Goal: Transaction & Acquisition: Purchase product/service

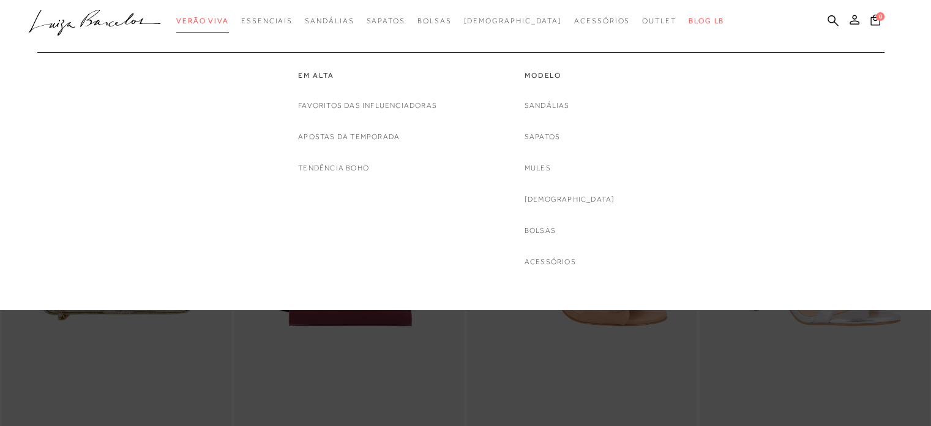
click at [220, 21] on span "Verão Viva" at bounding box center [202, 21] width 53 height 9
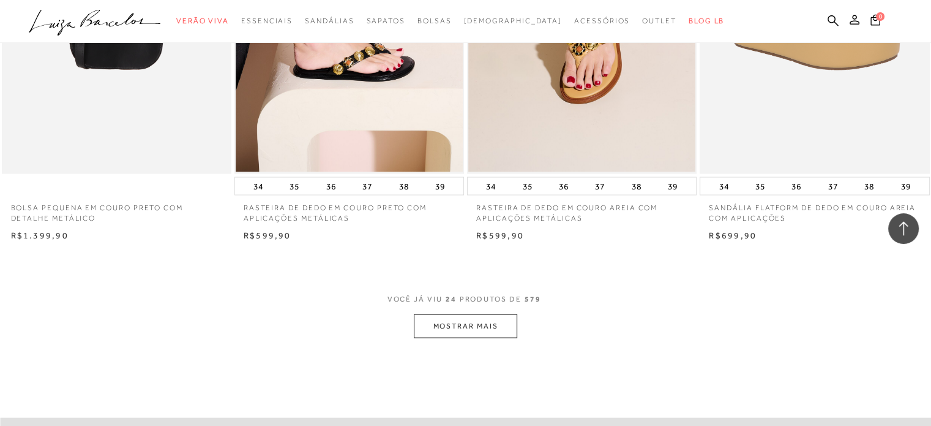
scroll to position [2572, 0]
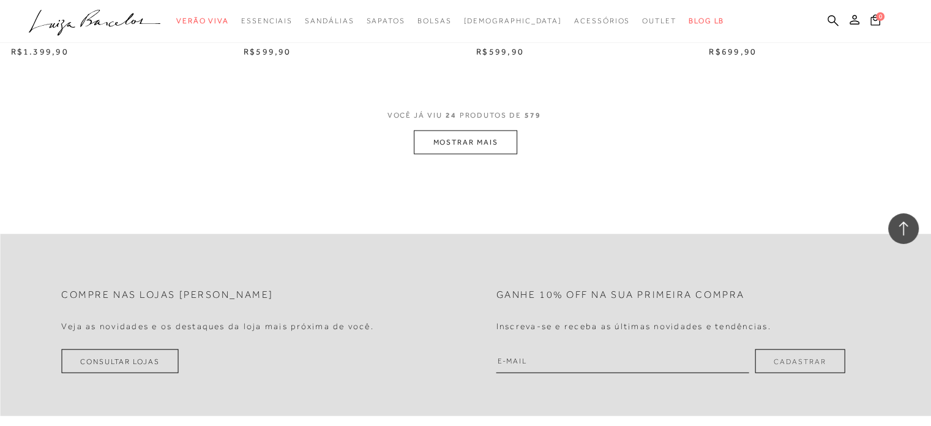
click at [457, 130] on button "MOSTRAR MAIS" at bounding box center [465, 142] width 103 height 24
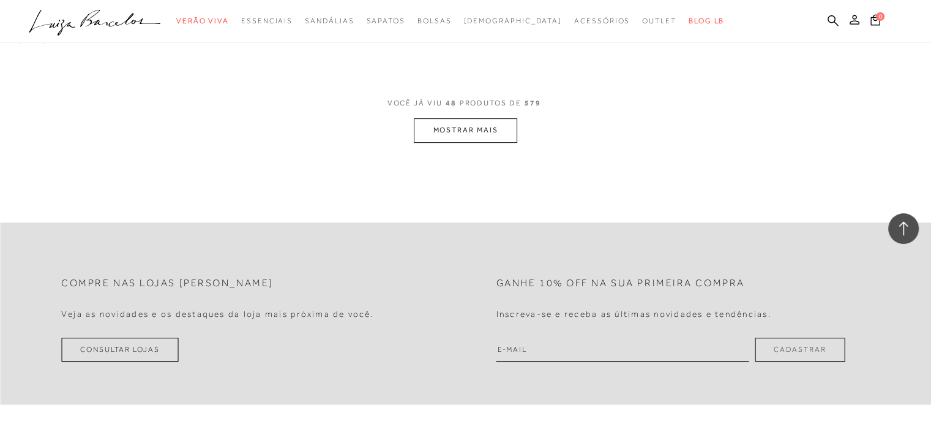
scroll to position [5144, 0]
click at [457, 116] on button "MOSTRAR MAIS" at bounding box center [465, 127] width 103 height 24
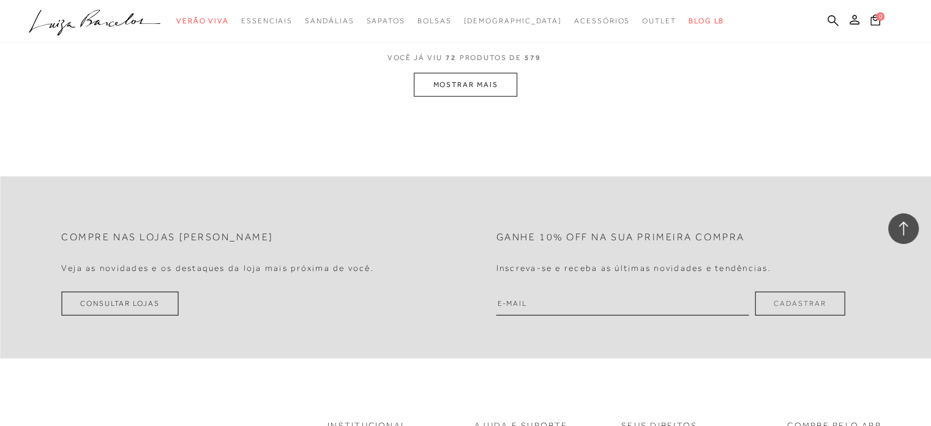
scroll to position [7654, 0]
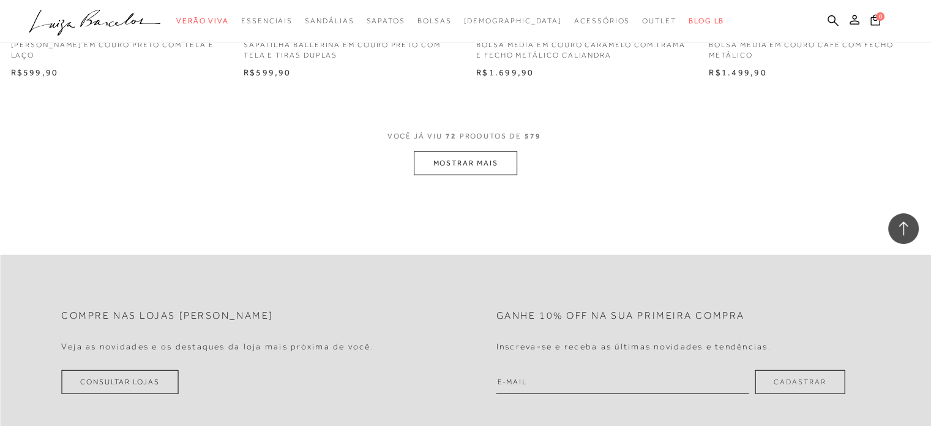
click at [463, 151] on button "MOSTRAR MAIS" at bounding box center [465, 163] width 103 height 24
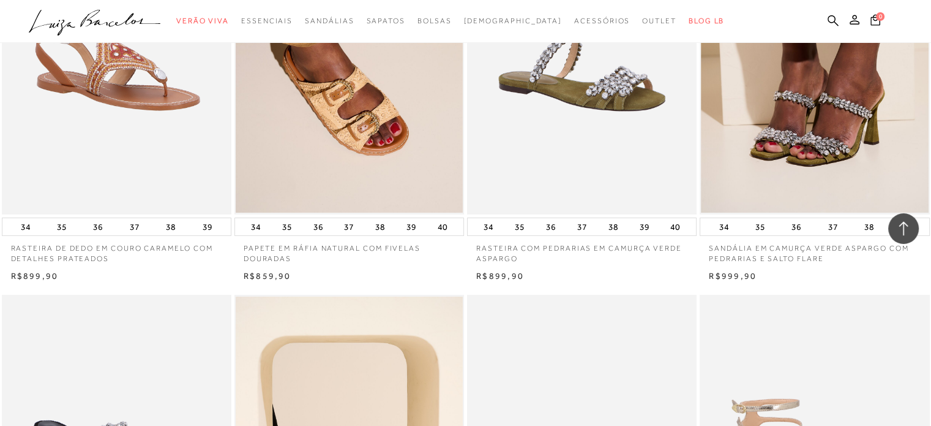
scroll to position [9001, 0]
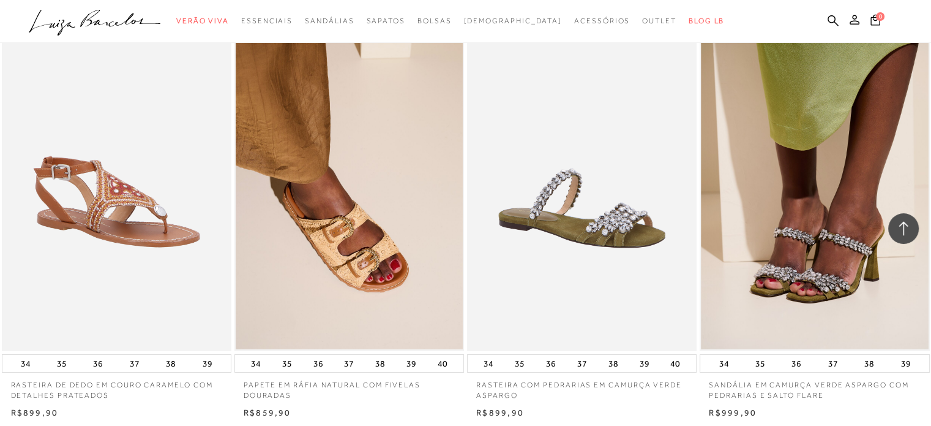
click at [909, 224] on icon at bounding box center [904, 228] width 16 height 16
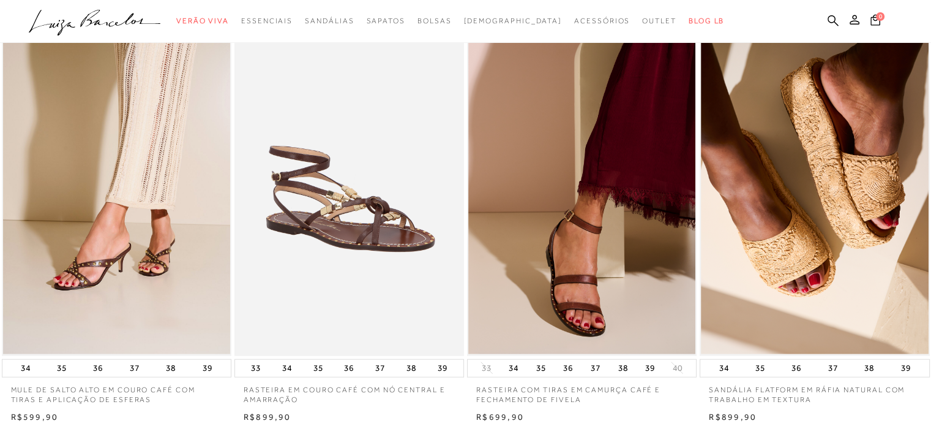
scroll to position [0, 0]
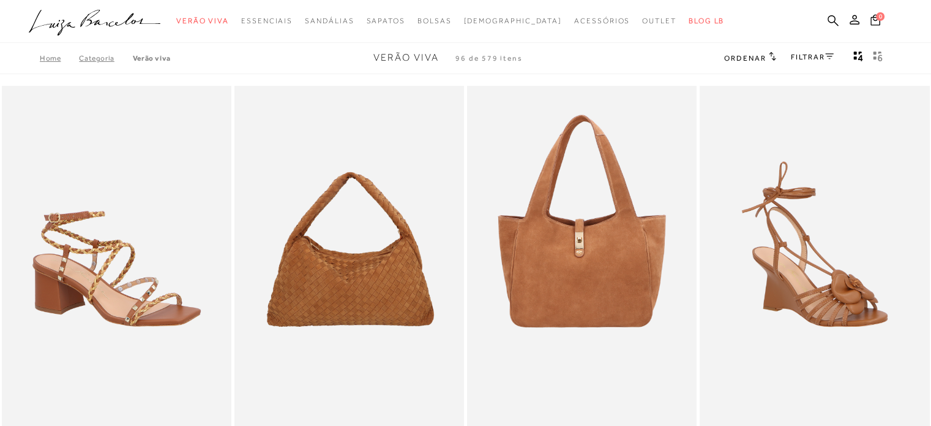
click at [816, 59] on link "FILTRAR" at bounding box center [812, 57] width 43 height 9
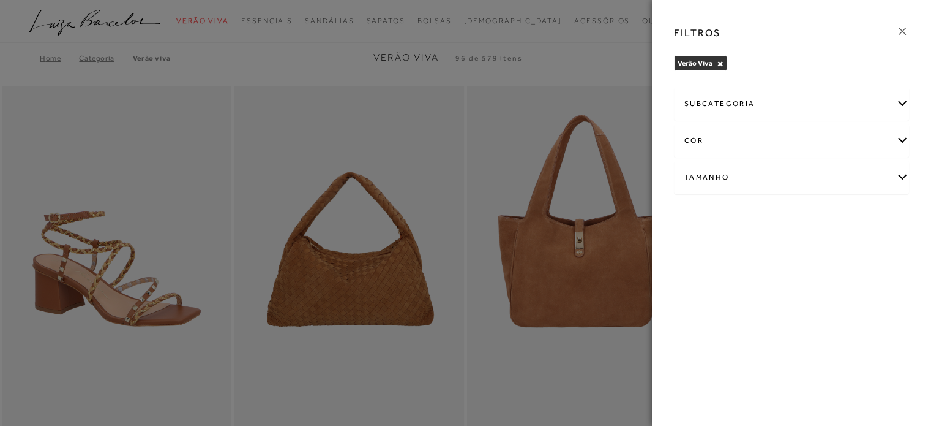
click at [704, 100] on div "subcategoria" at bounding box center [792, 104] width 234 height 32
click at [708, 291] on div "FILTROS Verão Viva × Limpar todos os refinamentos subcategoria -" at bounding box center [791, 213] width 279 height 426
click at [901, 30] on icon at bounding box center [902, 31] width 7 height 7
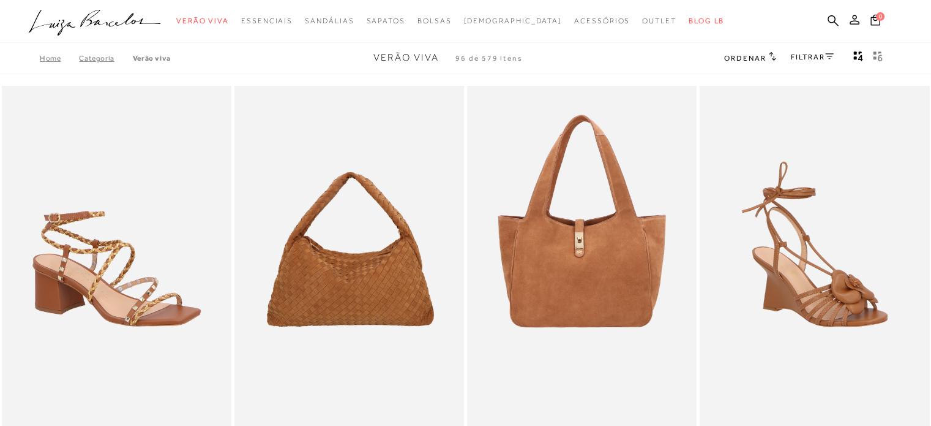
click at [89, 60] on link "Categoria" at bounding box center [105, 58] width 53 height 9
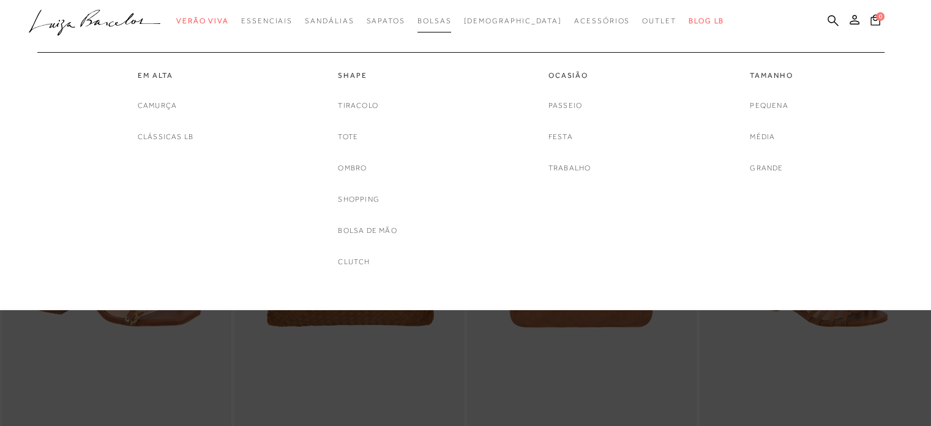
click at [452, 17] on span "Bolsas" at bounding box center [435, 21] width 34 height 9
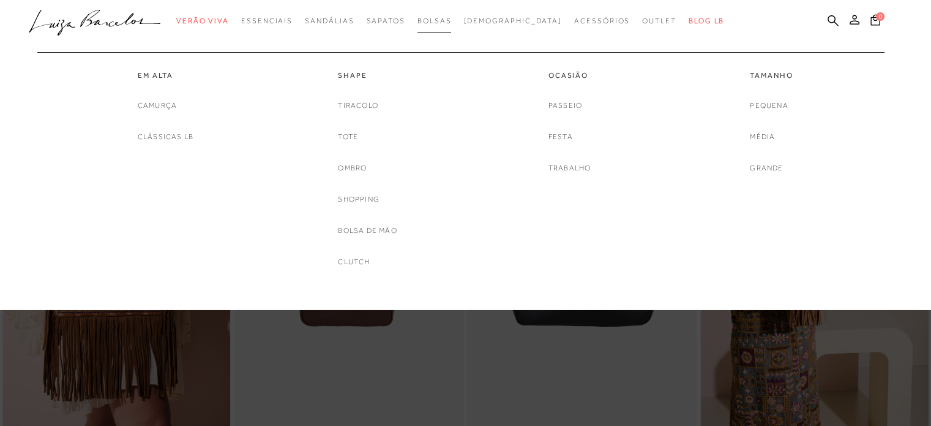
click at [452, 18] on span "Bolsas" at bounding box center [435, 21] width 34 height 9
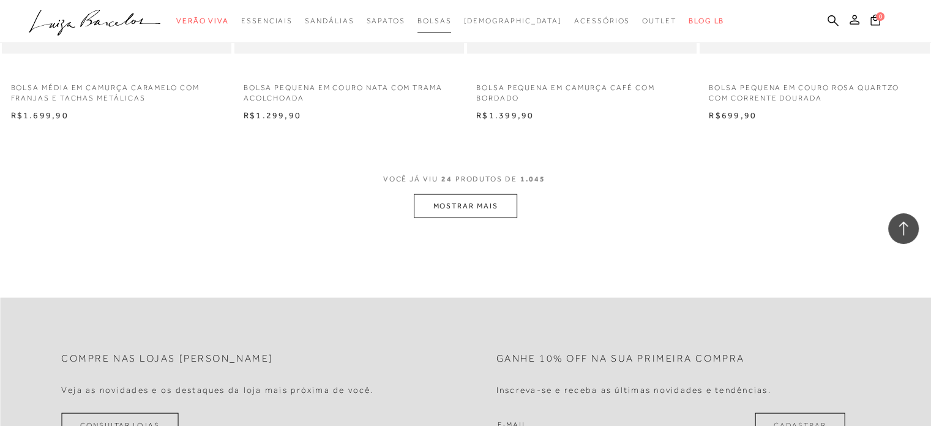
scroll to position [2511, 0]
click at [448, 197] on button "MOSTRAR MAIS" at bounding box center [465, 204] width 103 height 24
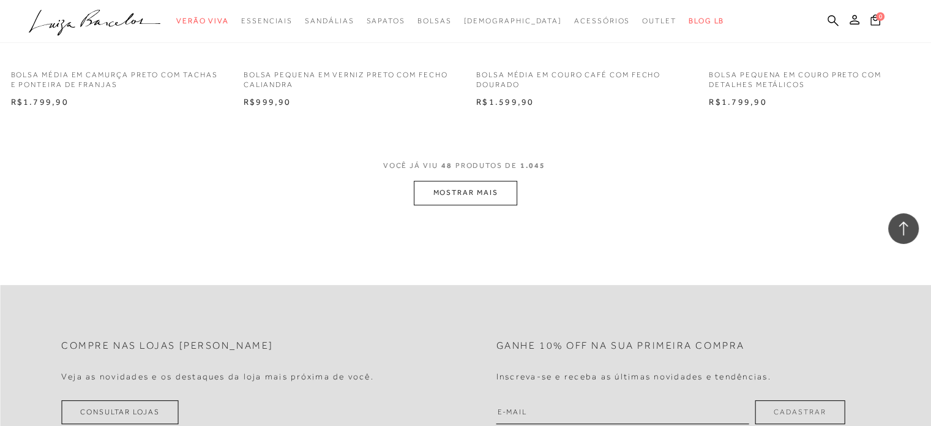
scroll to position [5082, 0]
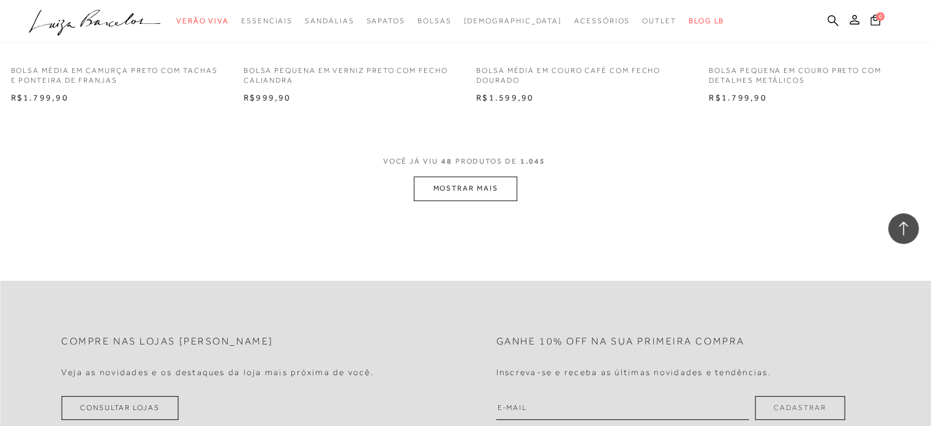
click at [470, 190] on button "MOSTRAR MAIS" at bounding box center [465, 188] width 103 height 24
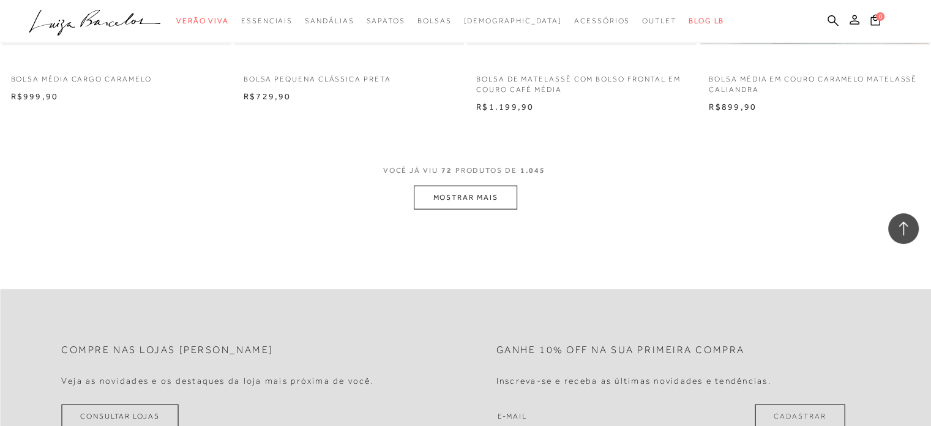
scroll to position [7654, 0]
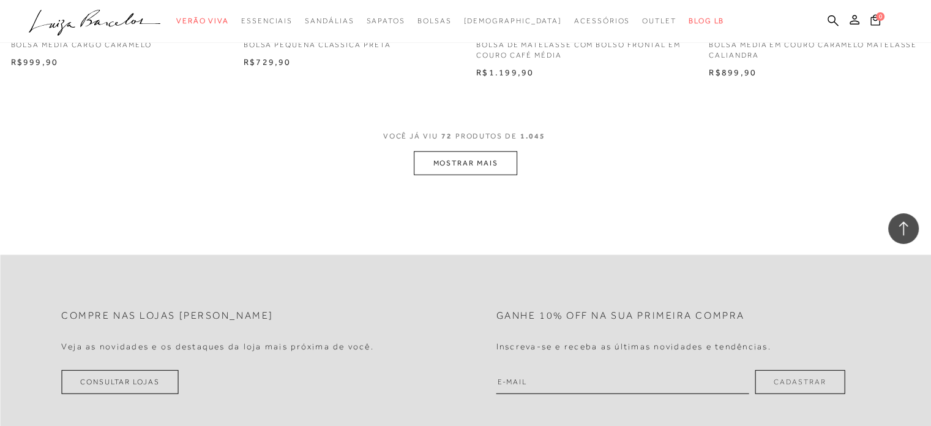
click at [468, 166] on button "MOSTRAR MAIS" at bounding box center [465, 163] width 103 height 24
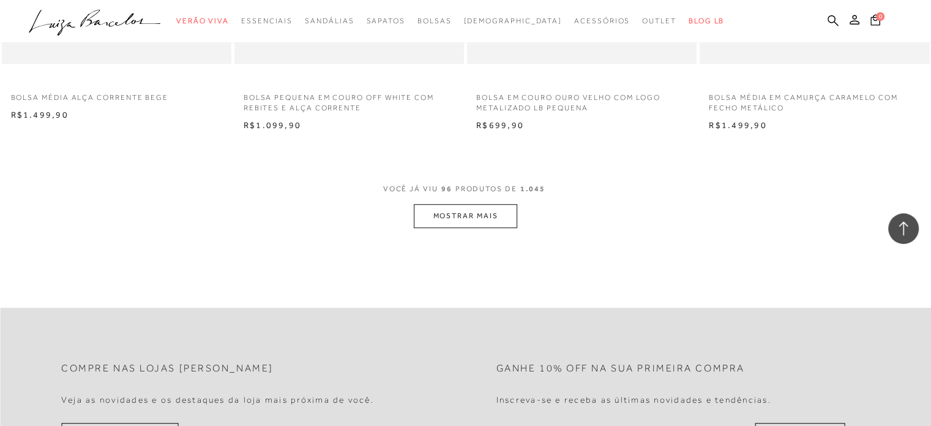
scroll to position [10226, 0]
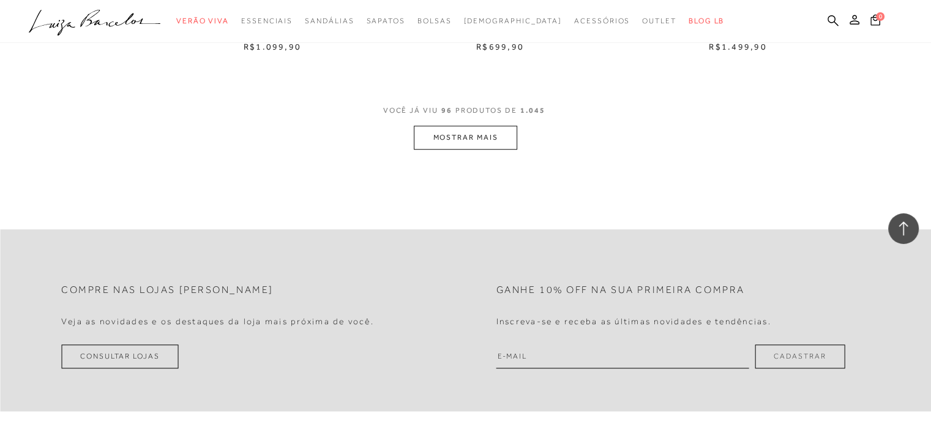
click at [479, 126] on button "MOSTRAR MAIS" at bounding box center [465, 138] width 103 height 24
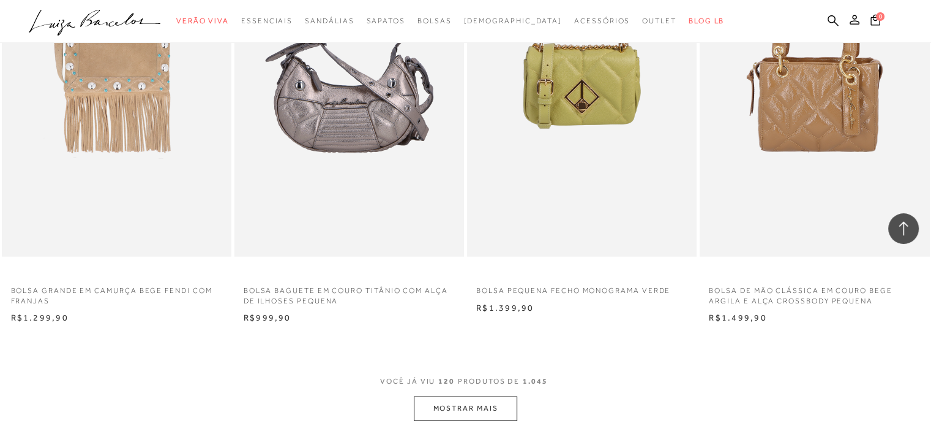
scroll to position [12553, 0]
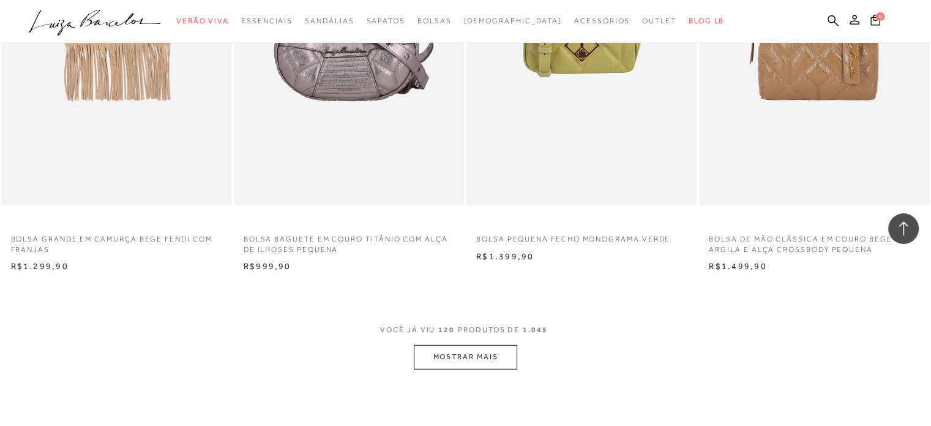
click at [464, 345] on button "MOSTRAR MAIS" at bounding box center [465, 357] width 103 height 24
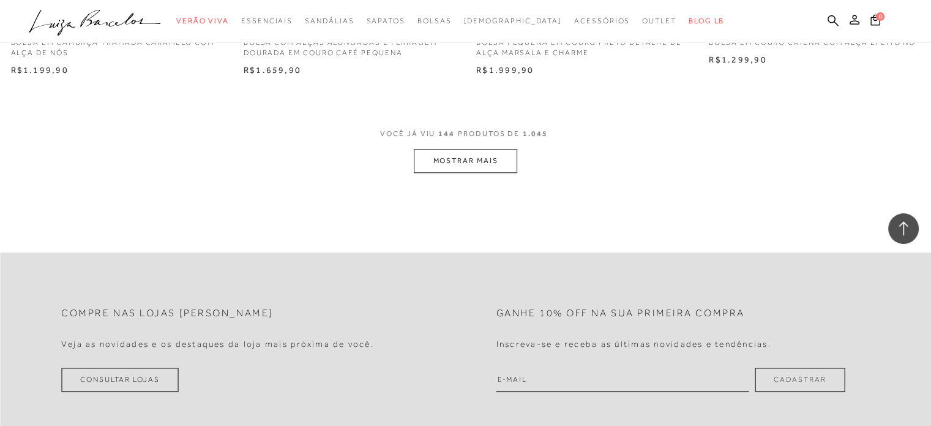
scroll to position [15309, 0]
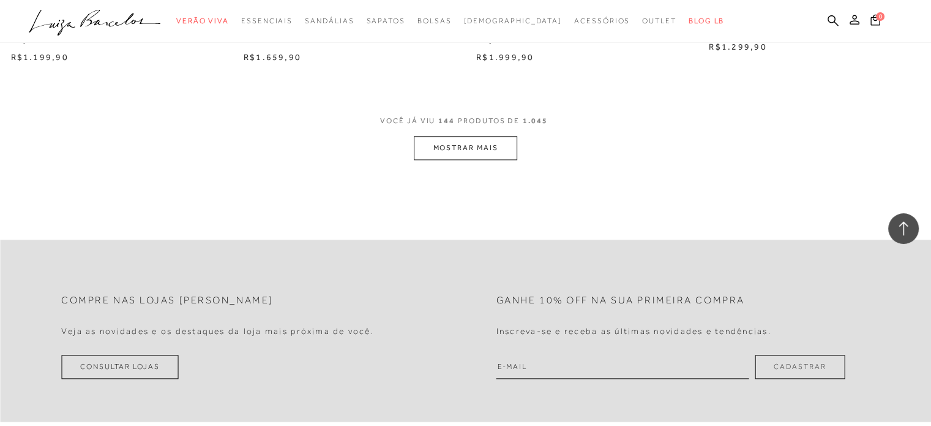
click at [441, 145] on button "MOSTRAR MAIS" at bounding box center [465, 148] width 103 height 24
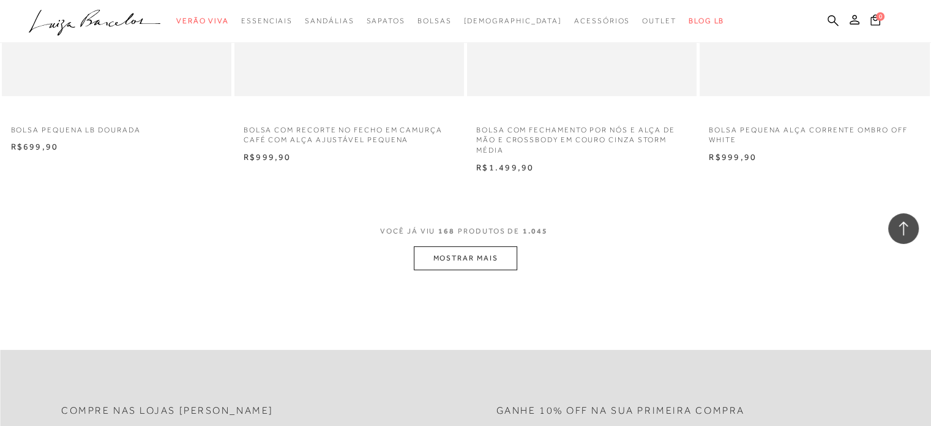
scroll to position [17758, 0]
click at [470, 247] on button "MOSTRAR MAIS" at bounding box center [465, 257] width 103 height 24
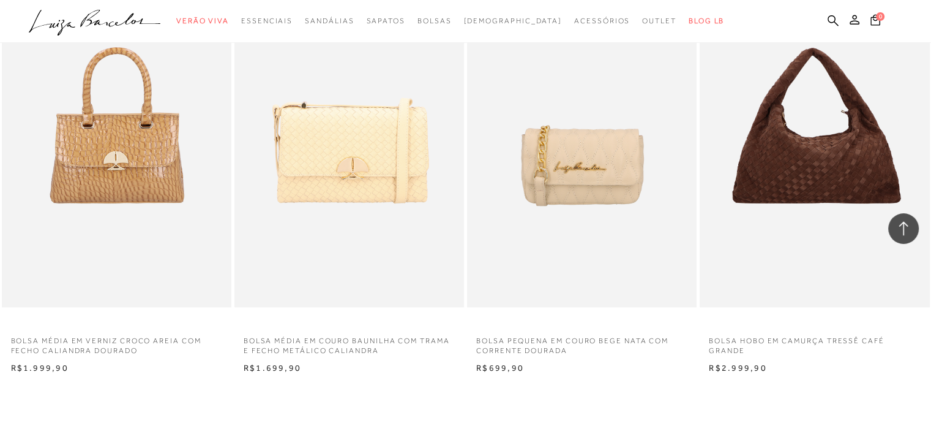
scroll to position [20269, 0]
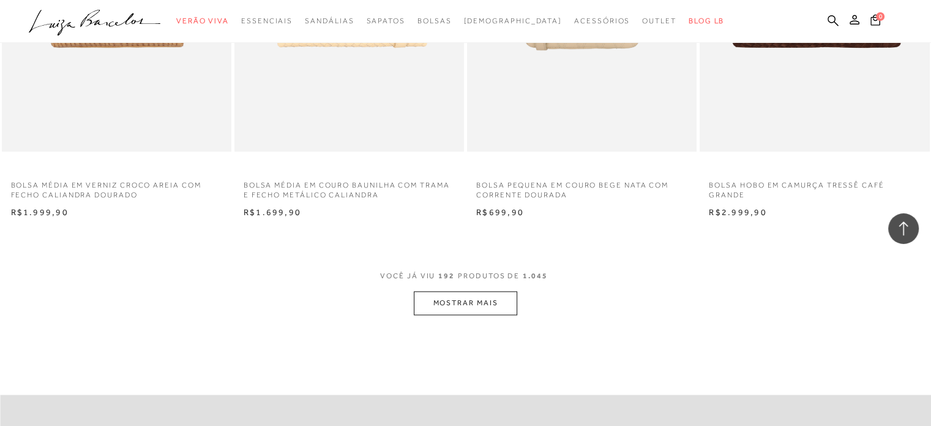
click at [465, 291] on button "MOSTRAR MAIS" at bounding box center [465, 303] width 103 height 24
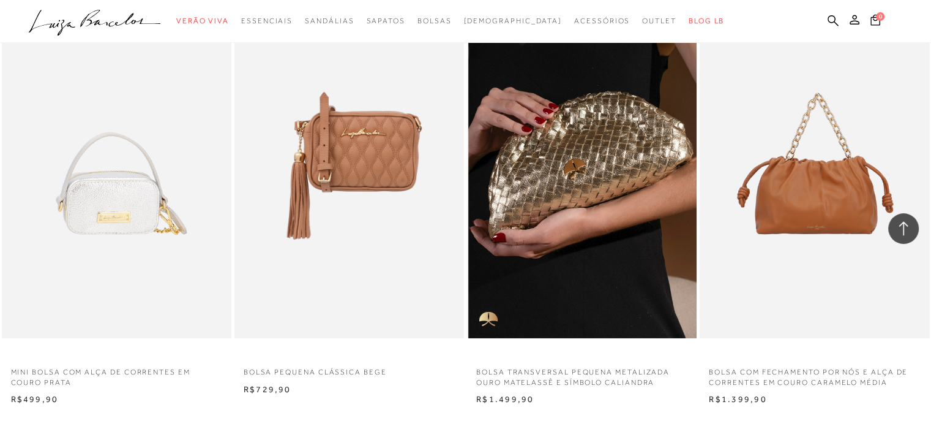
scroll to position [22840, 0]
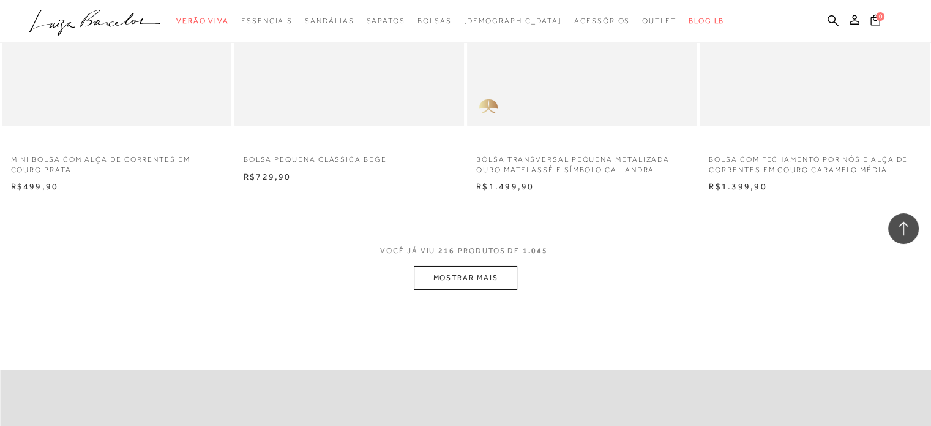
click at [476, 266] on button "MOSTRAR MAIS" at bounding box center [465, 278] width 103 height 24
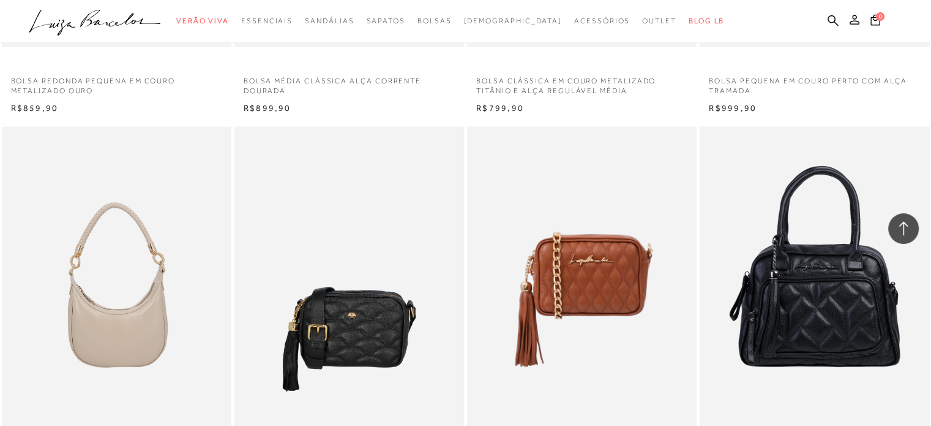
scroll to position [21310, 0]
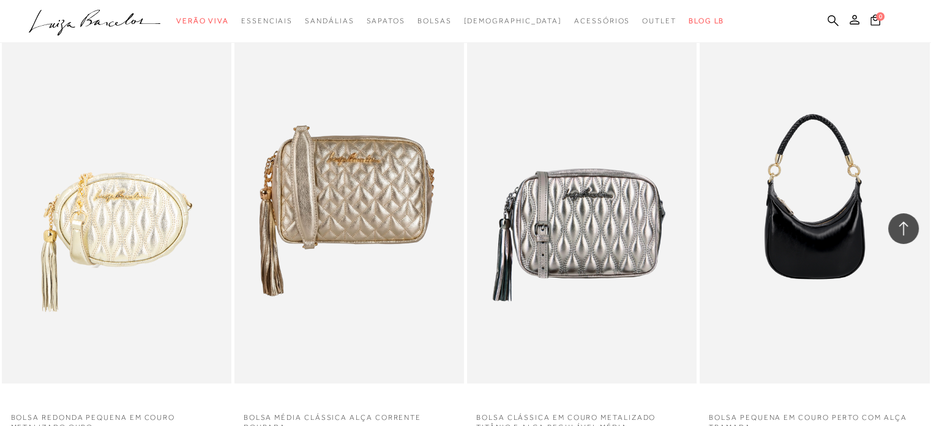
click at [913, 235] on div at bounding box center [904, 228] width 31 height 31
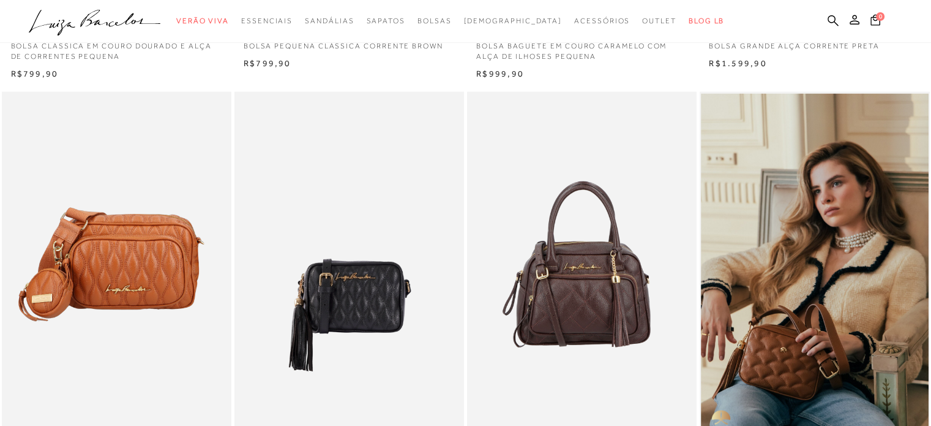
scroll to position [0, 0]
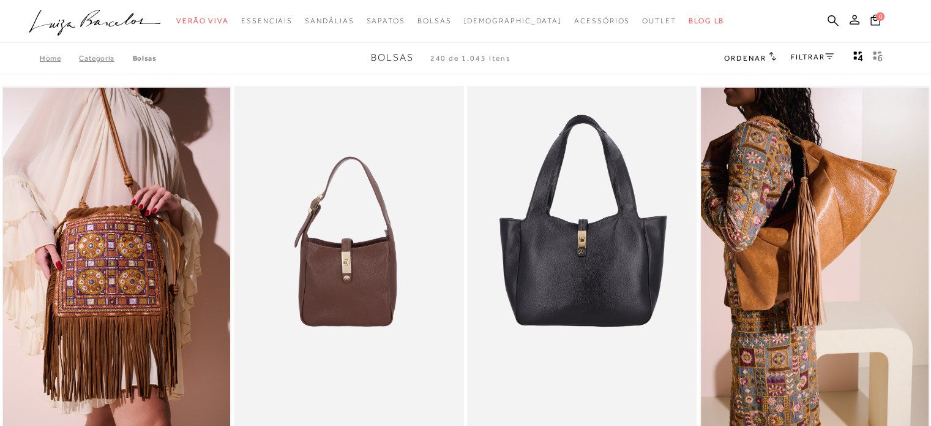
click at [829, 56] on icon at bounding box center [829, 56] width 9 height 6
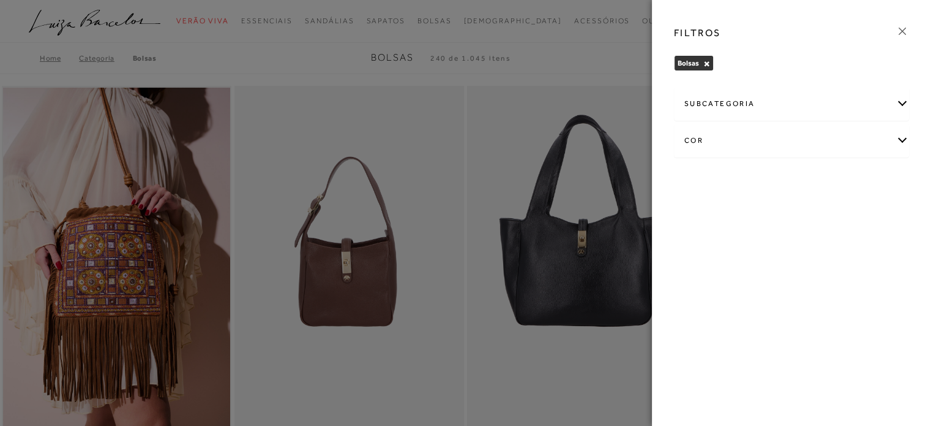
click at [902, 28] on icon at bounding box center [902, 30] width 13 height 13
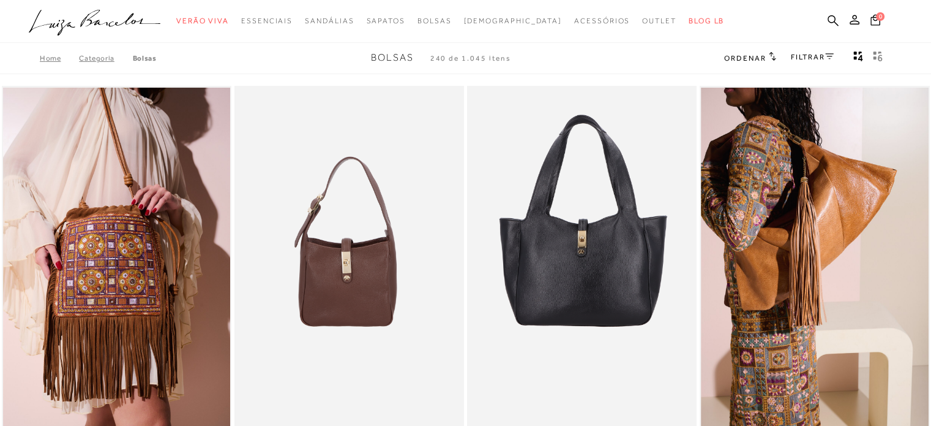
click at [879, 54] on icon "gridText6Desc" at bounding box center [878, 56] width 10 height 11
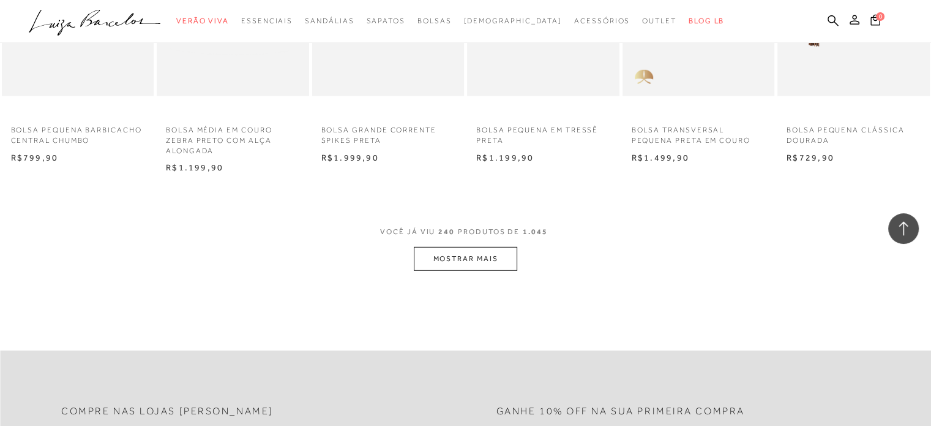
scroll to position [12859, 0]
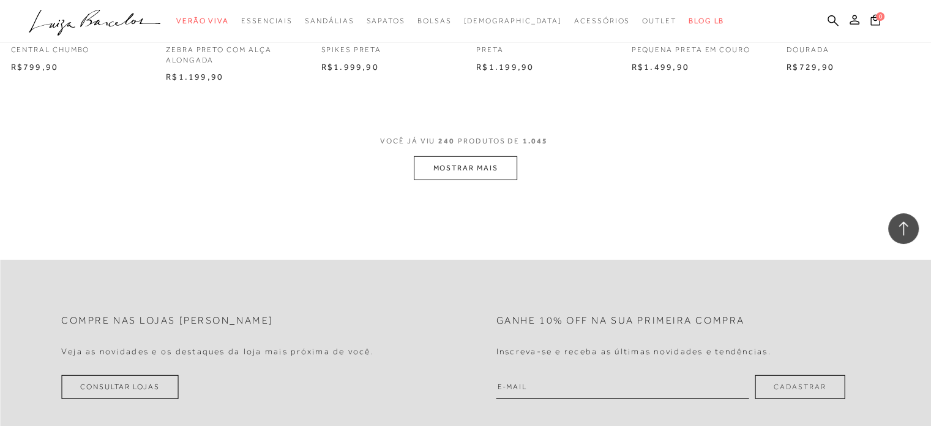
click at [460, 180] on button "MOSTRAR MAIS" at bounding box center [465, 168] width 103 height 24
click at [487, 180] on button "MOSTRAR MAIS" at bounding box center [465, 168] width 103 height 24
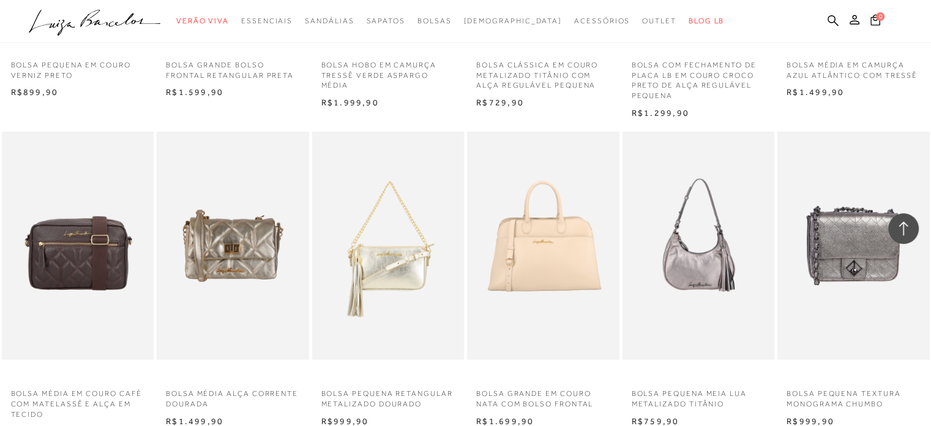
scroll to position [12186, 0]
click at [833, 15] on icon at bounding box center [833, 20] width 11 height 11
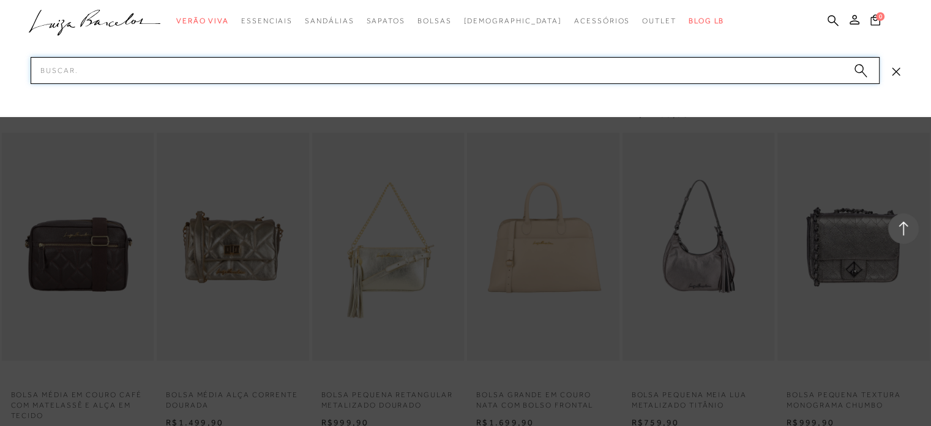
click at [475, 72] on input "Pesquisar" at bounding box center [455, 70] width 849 height 27
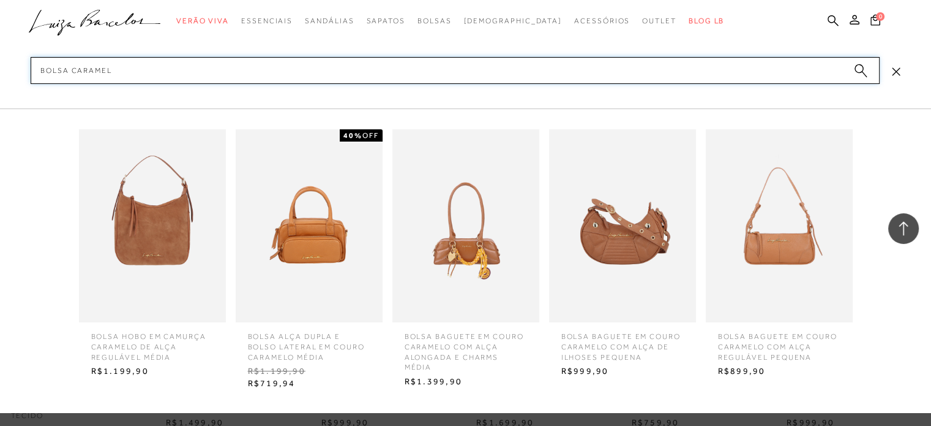
type input "bolsa caramelo"
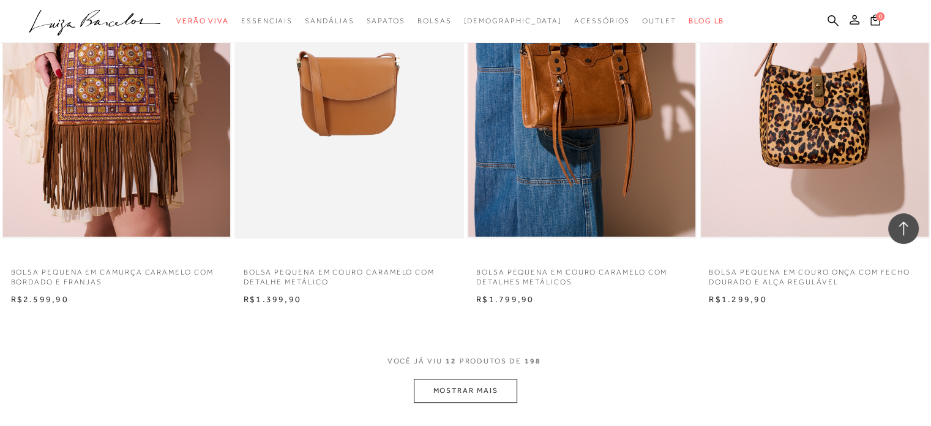
scroll to position [1225, 0]
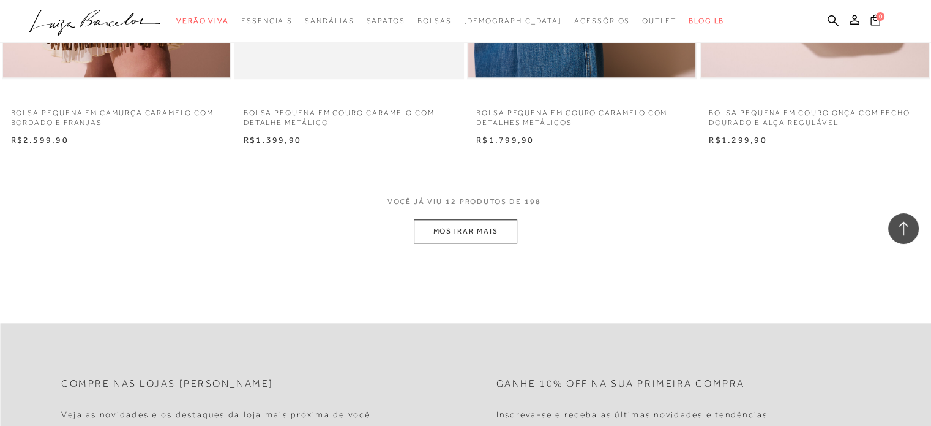
click at [460, 229] on button "MOSTRAR MAIS" at bounding box center [465, 231] width 103 height 24
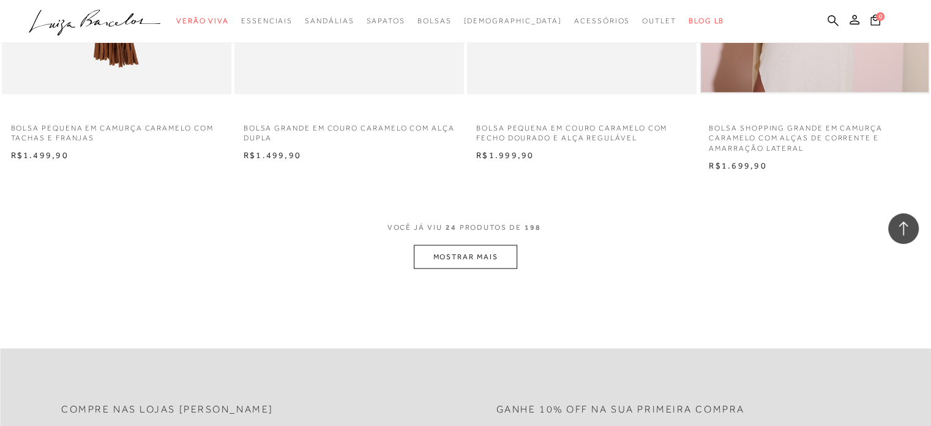
scroll to position [2511, 0]
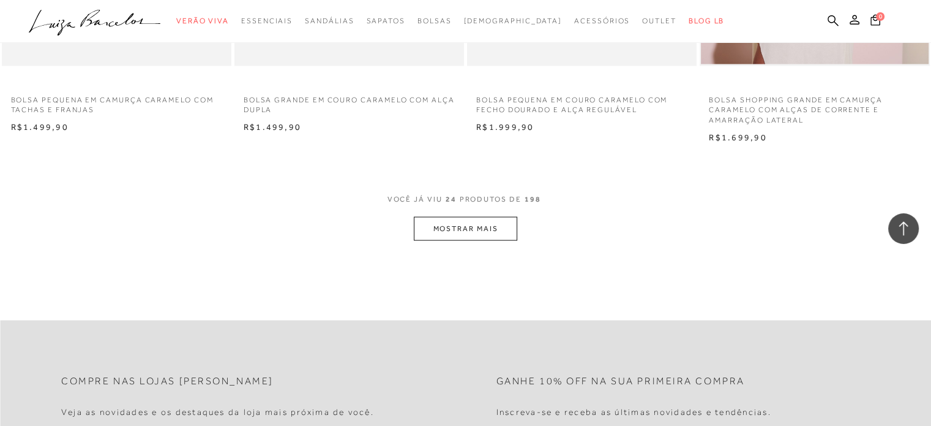
click at [485, 231] on button "MOSTRAR MAIS" at bounding box center [465, 229] width 103 height 24
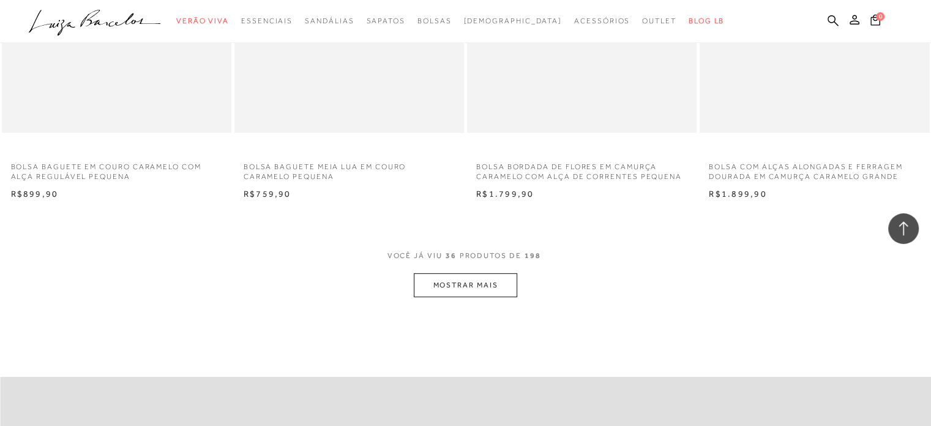
scroll to position [3735, 0]
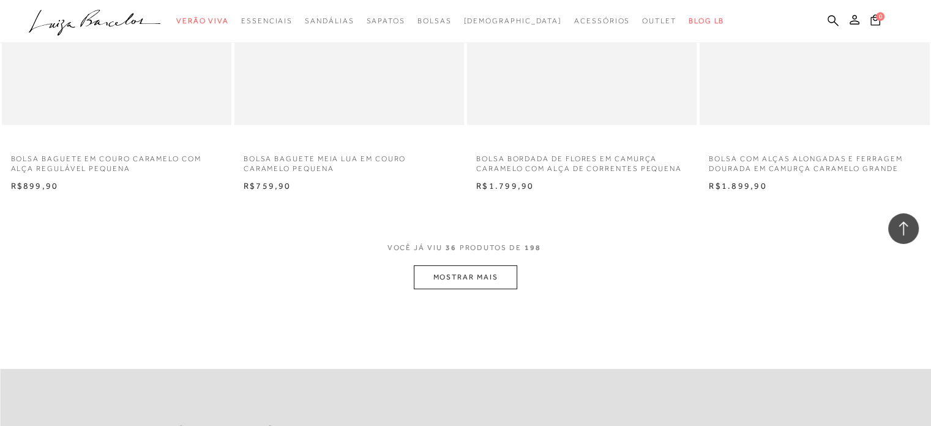
click at [500, 271] on button "MOSTRAR MAIS" at bounding box center [465, 277] width 103 height 24
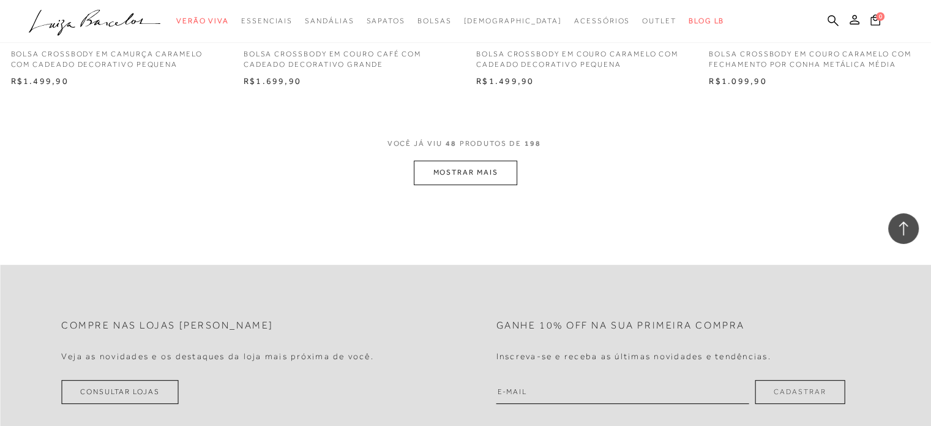
scroll to position [5144, 0]
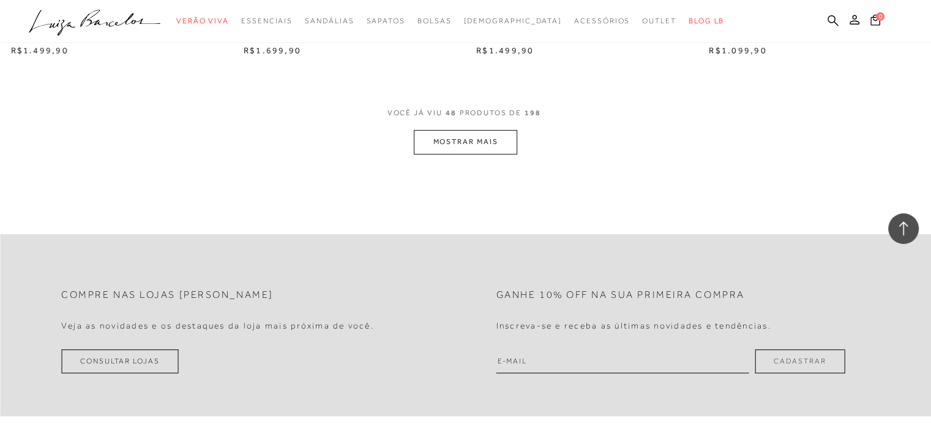
click at [502, 143] on button "MOSTRAR MAIS" at bounding box center [465, 142] width 103 height 24
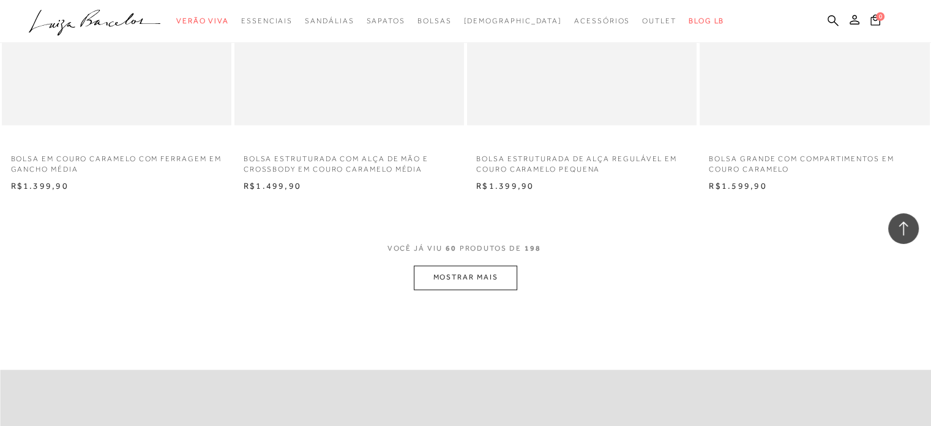
scroll to position [6430, 0]
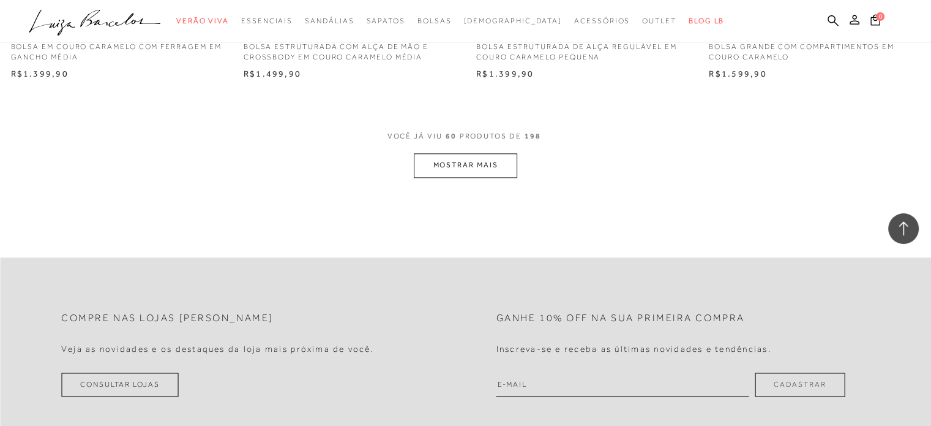
click at [473, 160] on button "MOSTRAR MAIS" at bounding box center [465, 165] width 103 height 24
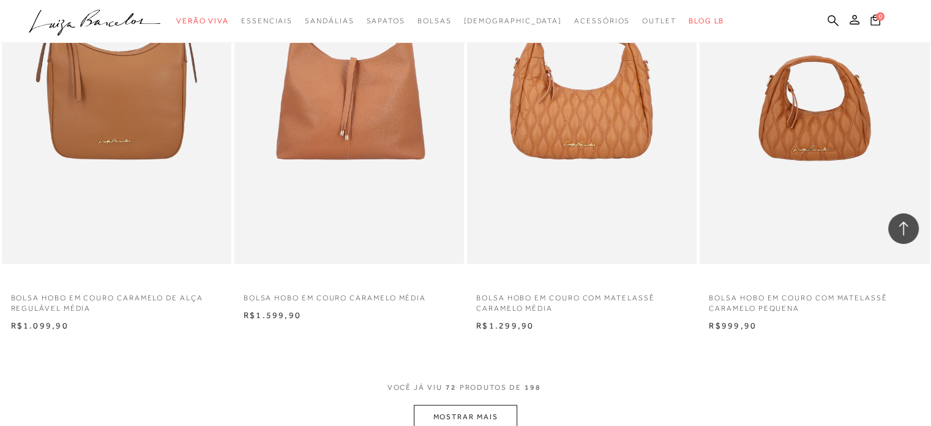
scroll to position [7593, 0]
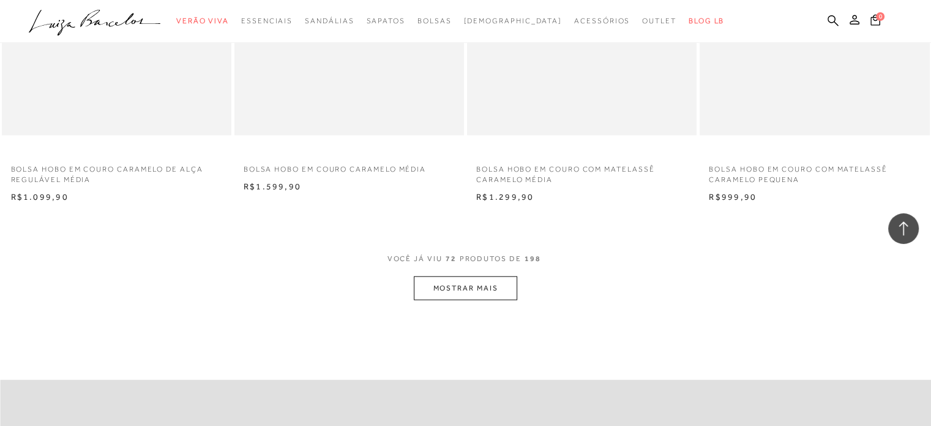
click at [475, 293] on button "MOSTRAR MAIS" at bounding box center [465, 288] width 103 height 24
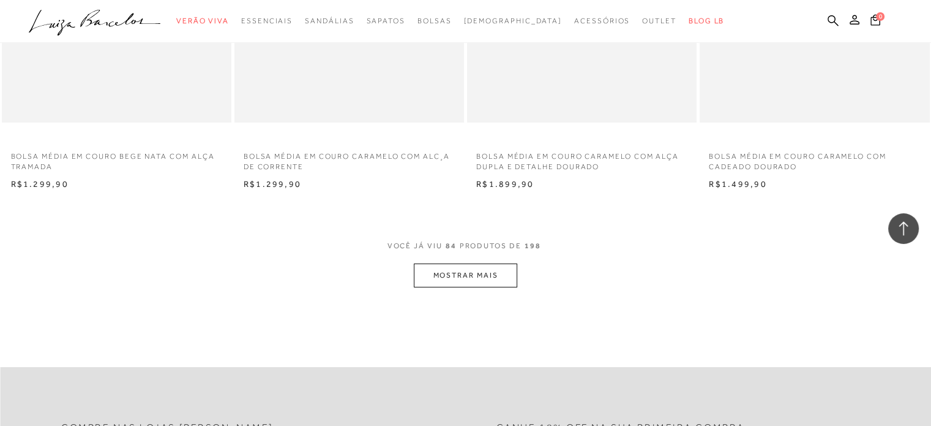
click at [458, 276] on button "MOSTRAR MAIS" at bounding box center [465, 275] width 103 height 24
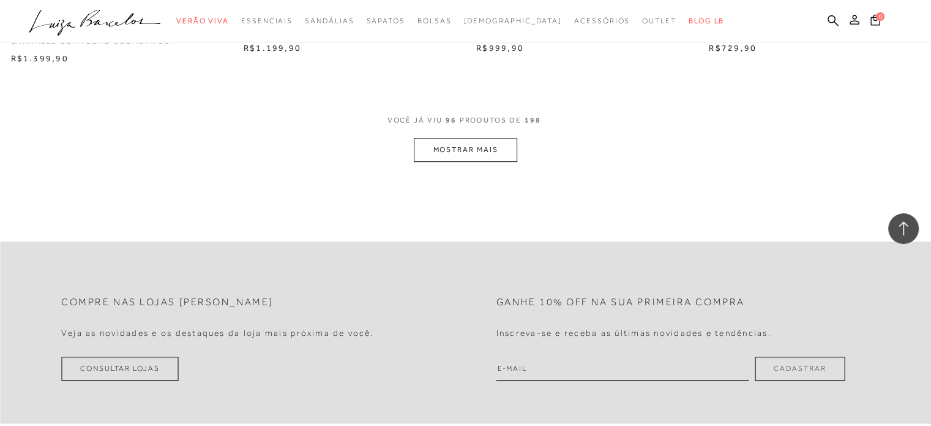
scroll to position [10287, 0]
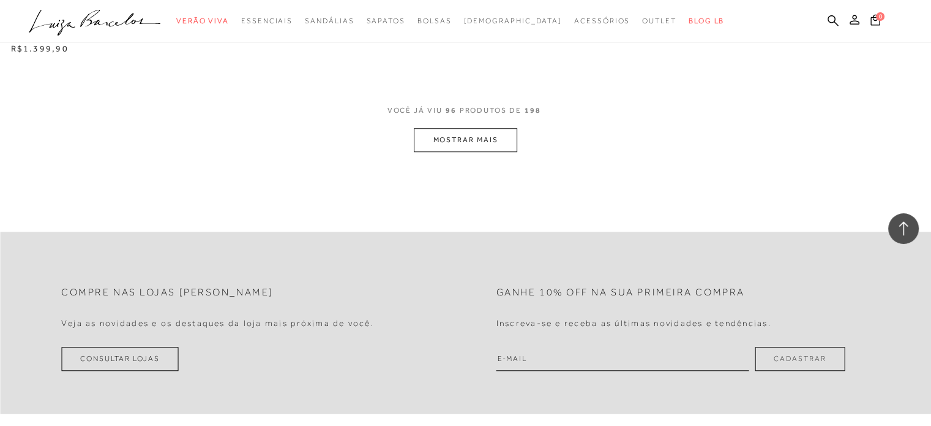
click at [470, 135] on button "MOSTRAR MAIS" at bounding box center [465, 140] width 103 height 24
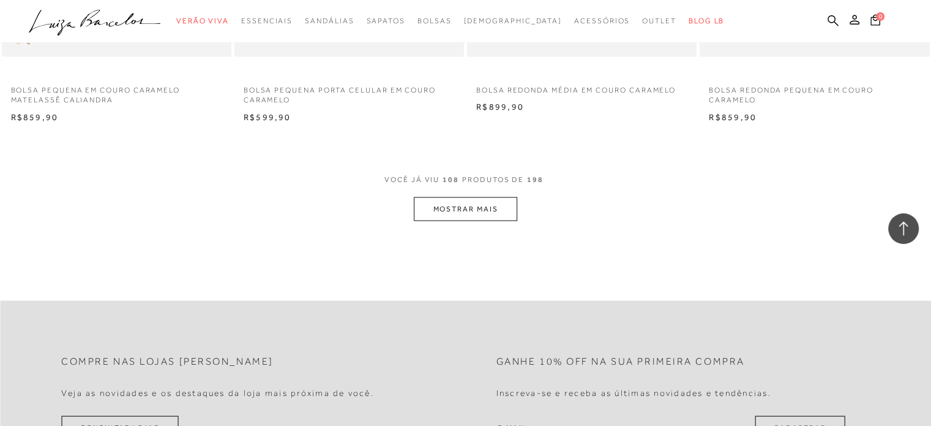
scroll to position [11512, 0]
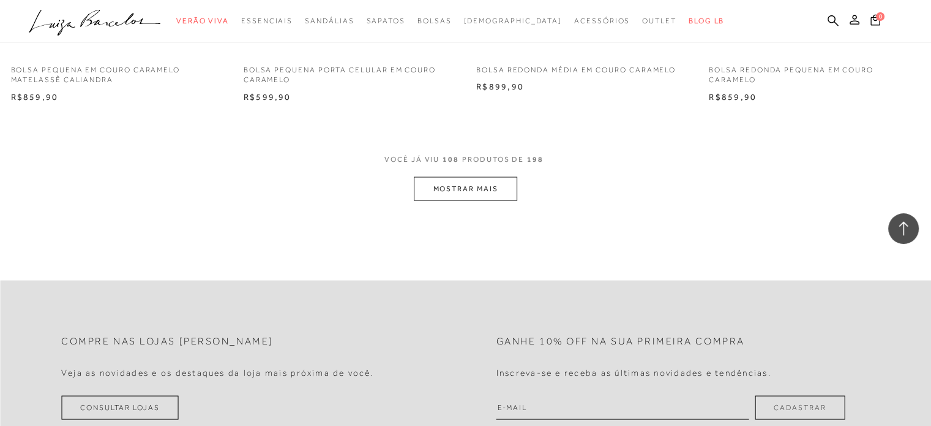
click at [460, 181] on button "MOSTRAR MAIS" at bounding box center [465, 188] width 103 height 24
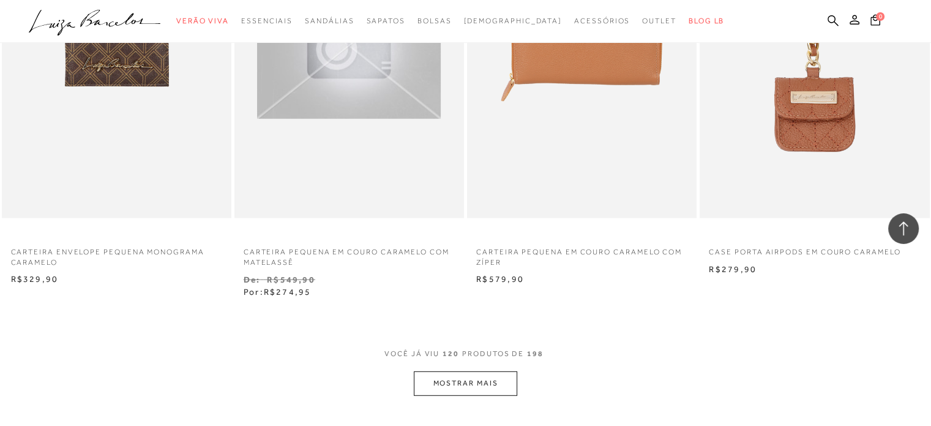
scroll to position [12675, 0]
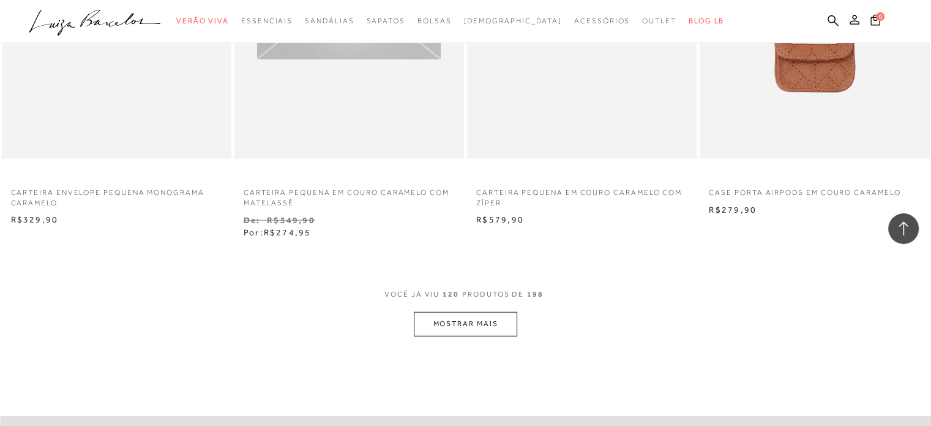
click at [479, 314] on button "MOSTRAR MAIS" at bounding box center [465, 324] width 103 height 24
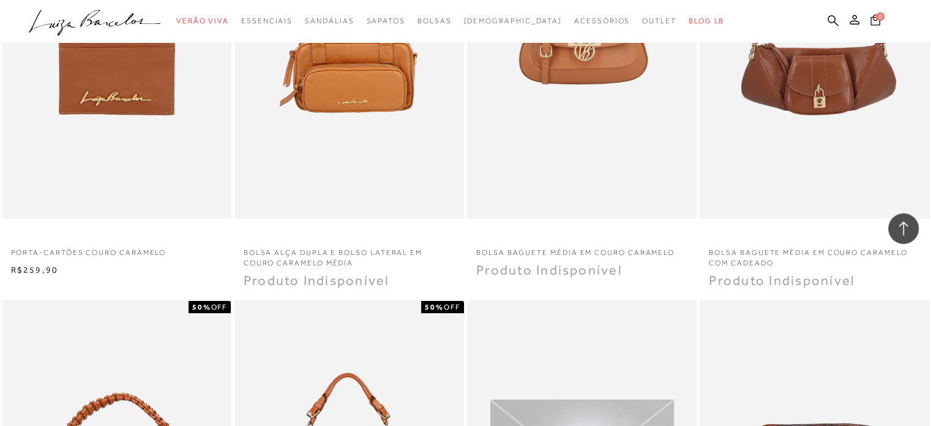
scroll to position [13472, 0]
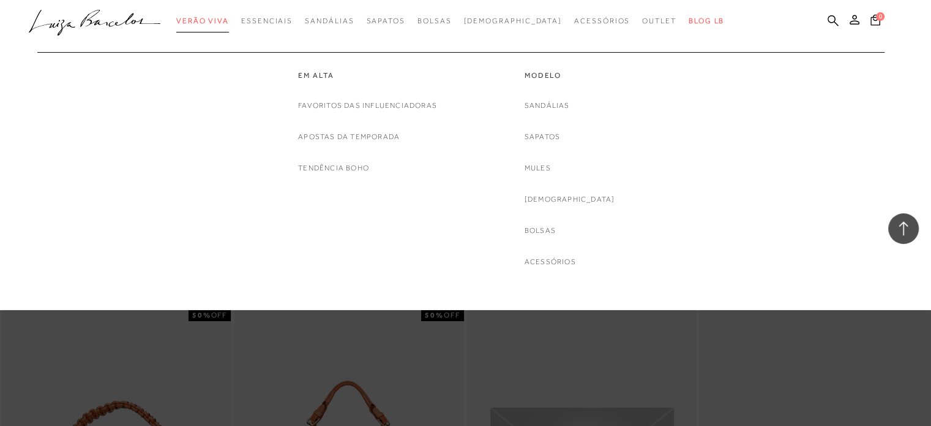
click at [229, 20] on span "Verão Viva" at bounding box center [202, 21] width 53 height 9
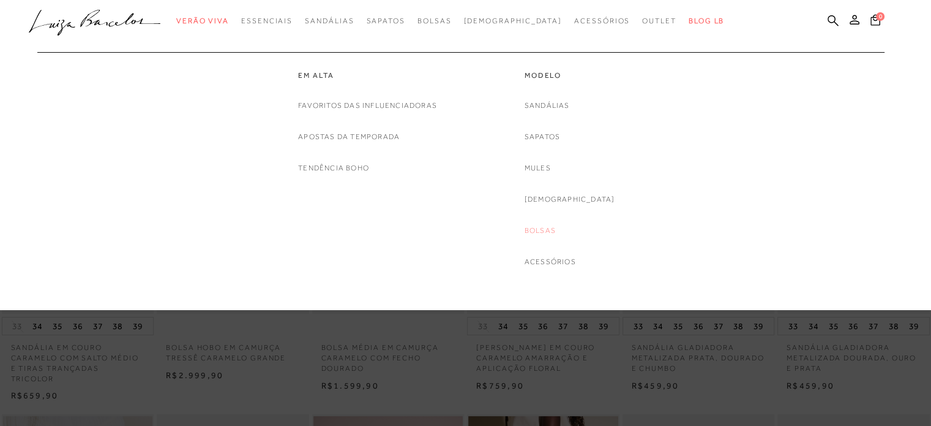
click at [556, 231] on link "Bolsas" at bounding box center [540, 230] width 31 height 13
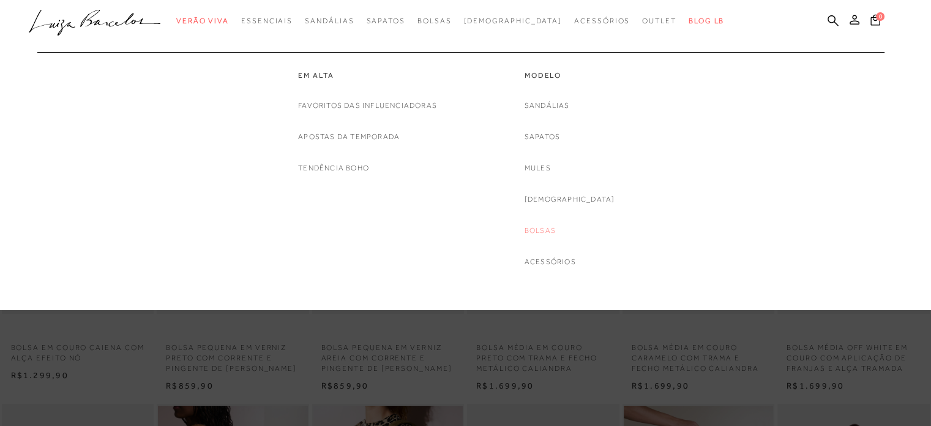
click at [555, 230] on link "Bolsas" at bounding box center [540, 230] width 31 height 13
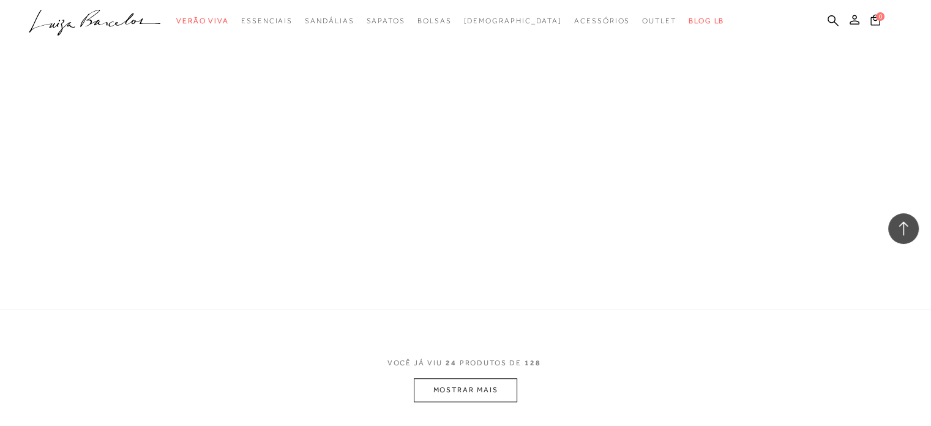
scroll to position [1102, 0]
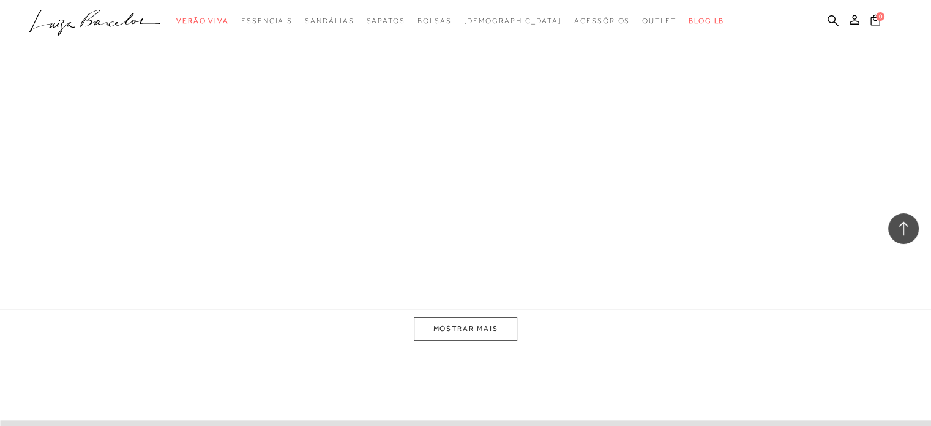
click at [470, 340] on button "MOSTRAR MAIS" at bounding box center [465, 329] width 103 height 24
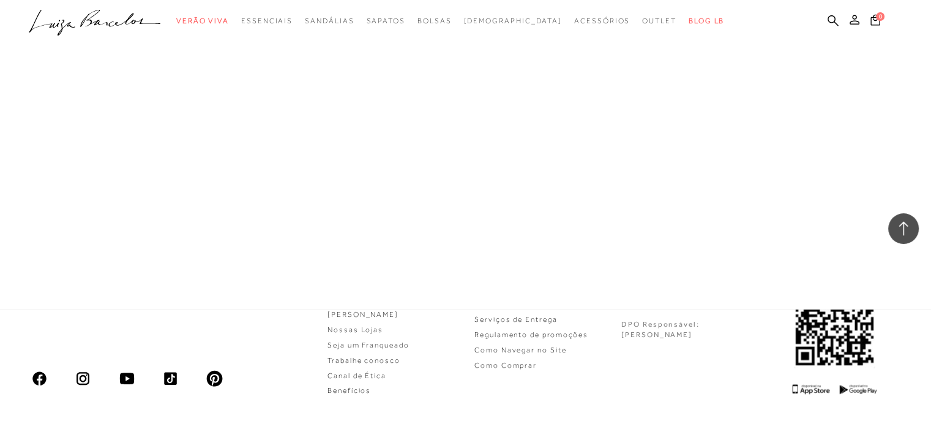
scroll to position [2835, 0]
